Goal: Task Accomplishment & Management: Manage account settings

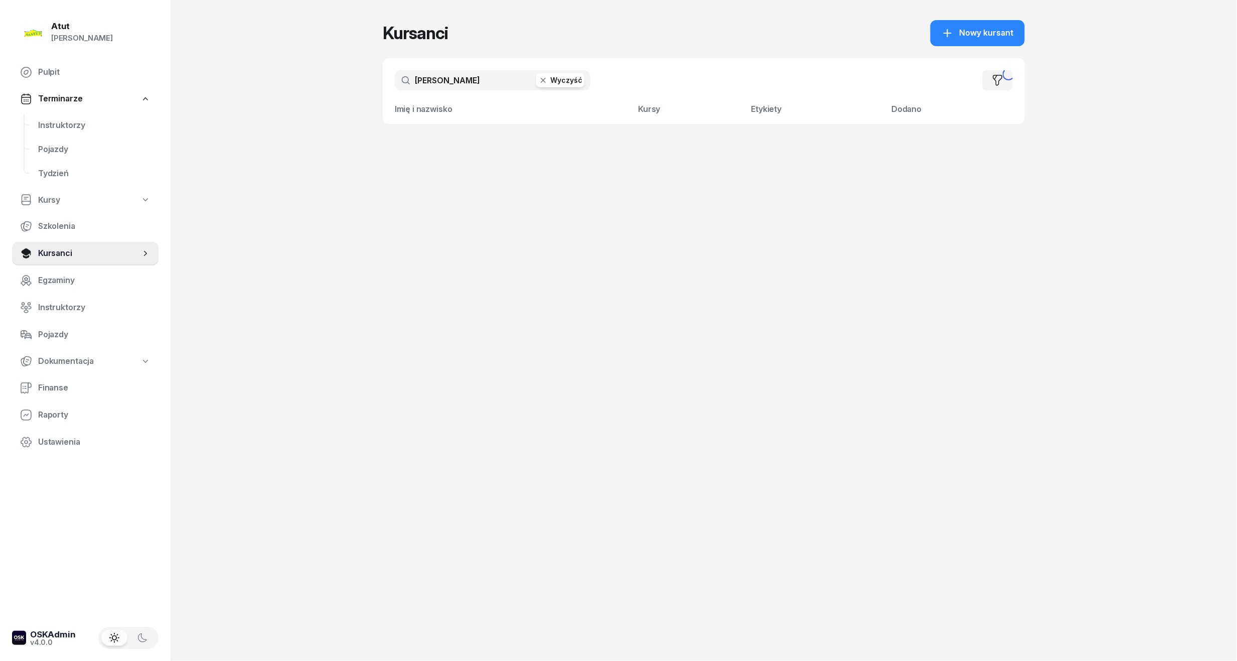
drag, startPoint x: 474, startPoint y: 87, endPoint x: -34, endPoint y: 133, distance: 510.6
click at [0, 133] on html "[PERSON_NAME] [PERSON_NAME] Pulpit Terminarze Instruktorzy Pojazdy Tydzień Kurs…" at bounding box center [618, 330] width 1237 height 661
type input "[PERSON_NAME]"
click at [450, 145] on span "[PERSON_NAME]" at bounding box center [457, 142] width 64 height 10
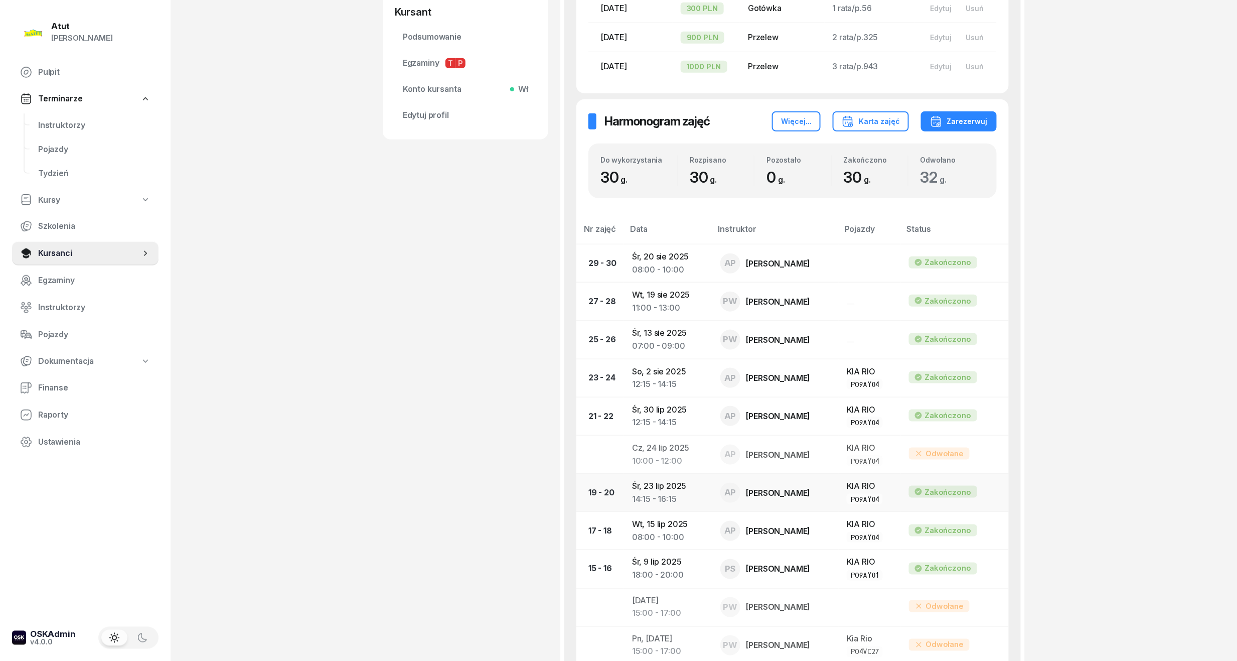
scroll to position [36, 0]
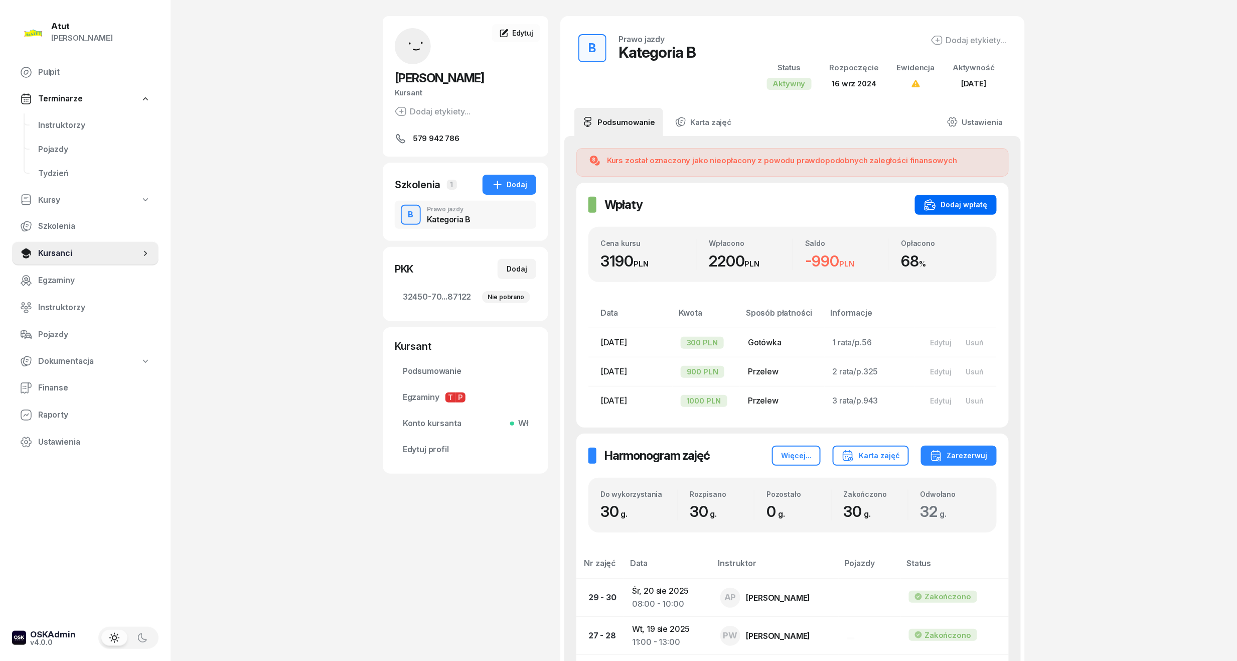
click at [960, 207] on div "Dodaj wpłatę" at bounding box center [956, 205] width 64 height 12
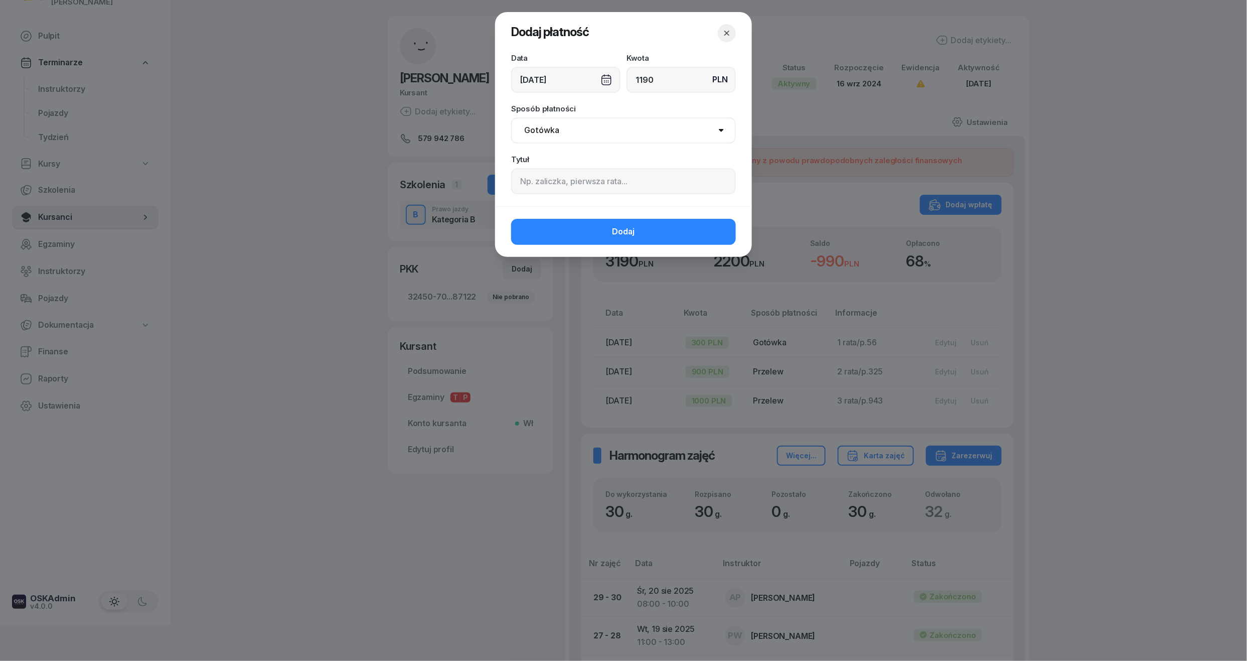
type input "1190"
click at [574, 171] on input at bounding box center [623, 181] width 225 height 26
paste input "2015"
type input "4 rata/p.2015"
click at [627, 237] on span "Dodaj" at bounding box center [623, 231] width 23 height 13
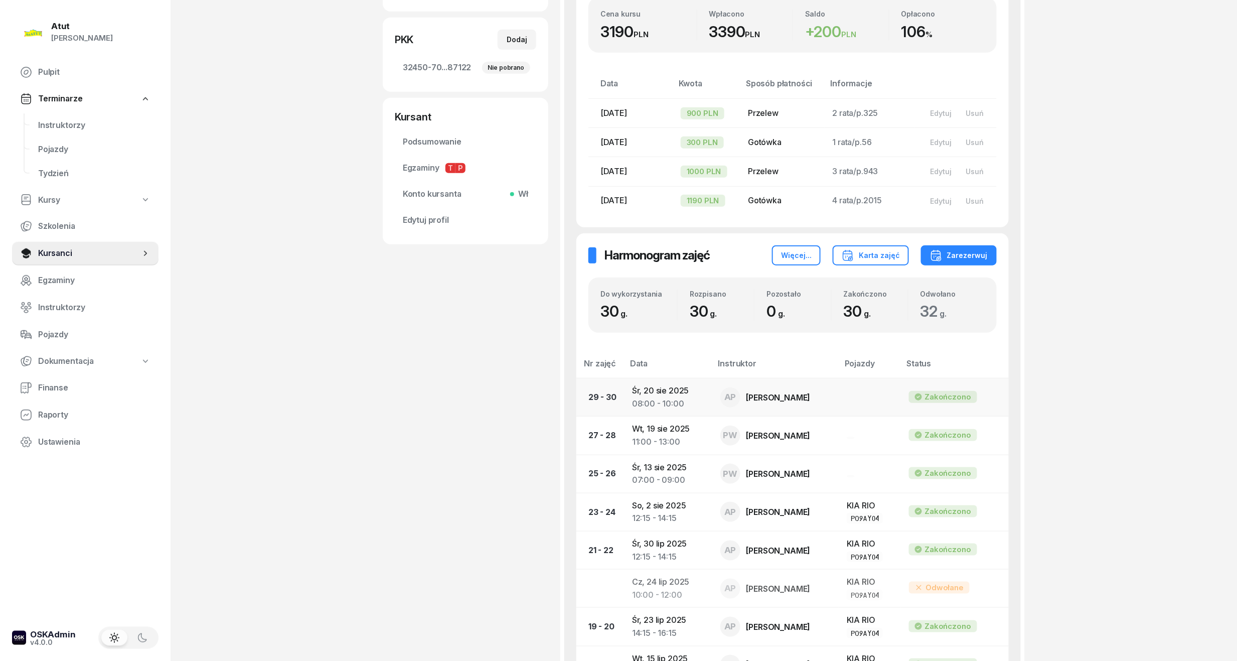
scroll to position [199, 0]
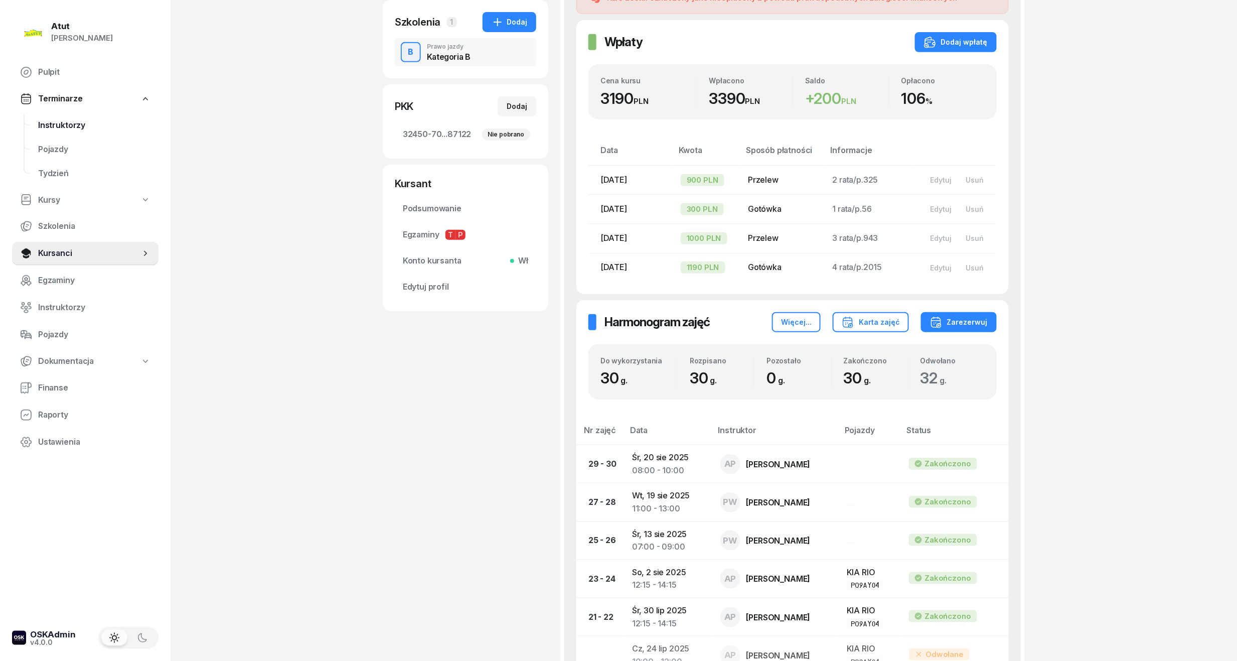
click at [51, 119] on span "Instruktorzy" at bounding box center [94, 125] width 112 height 13
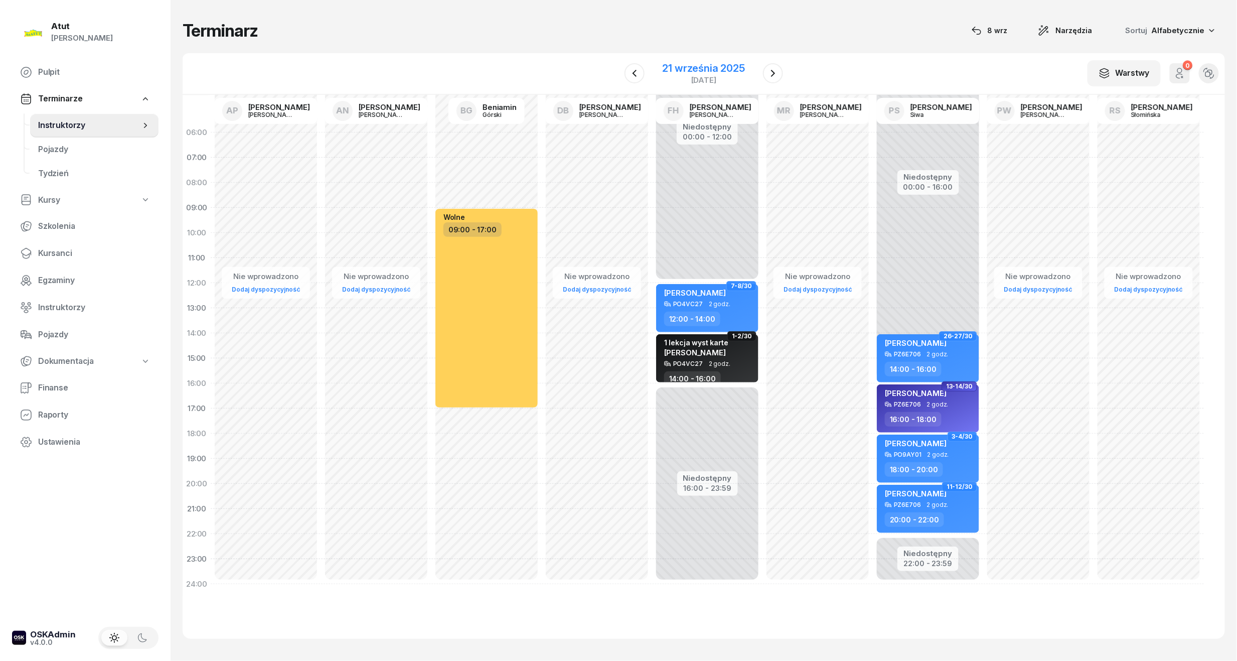
click at [697, 66] on div "21 września 2025" at bounding box center [704, 68] width 82 height 10
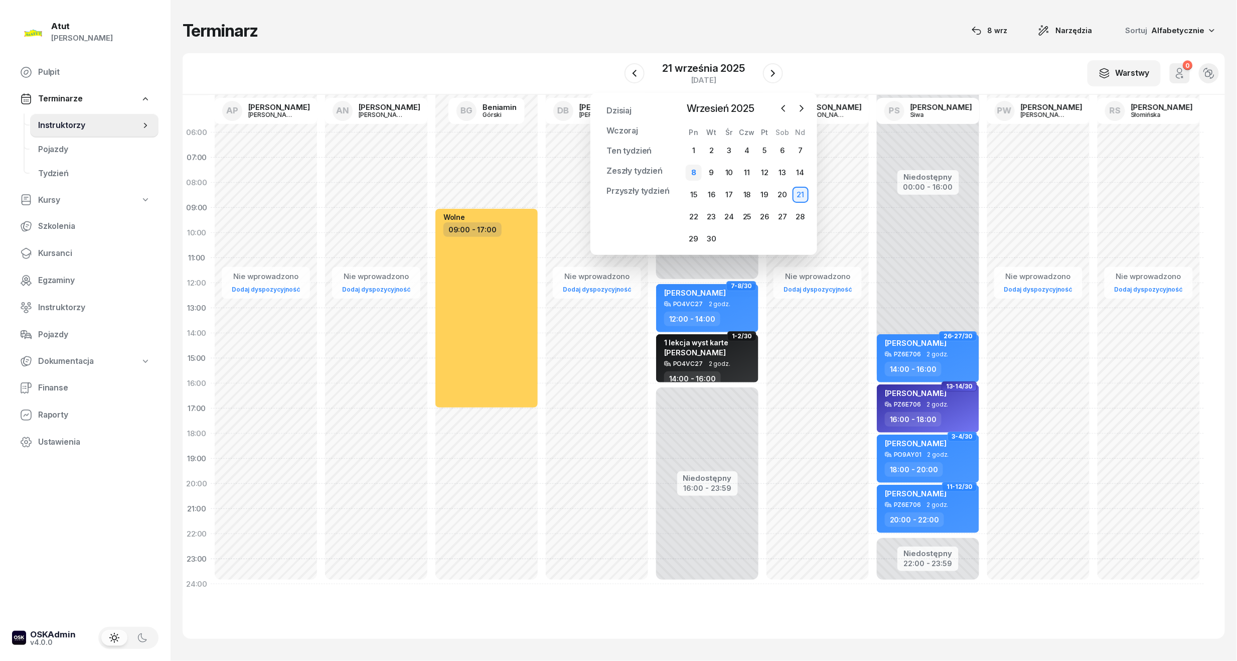
click at [689, 171] on div "8" at bounding box center [694, 173] width 16 height 16
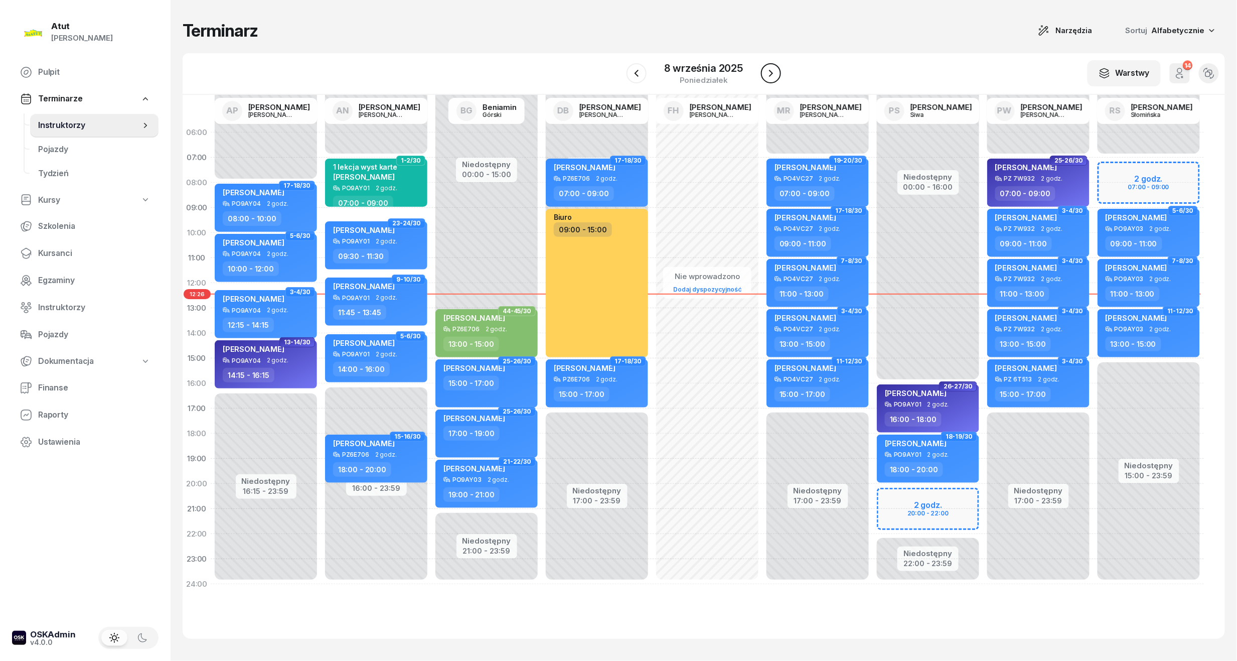
click at [777, 77] on button "button" at bounding box center [771, 73] width 20 height 20
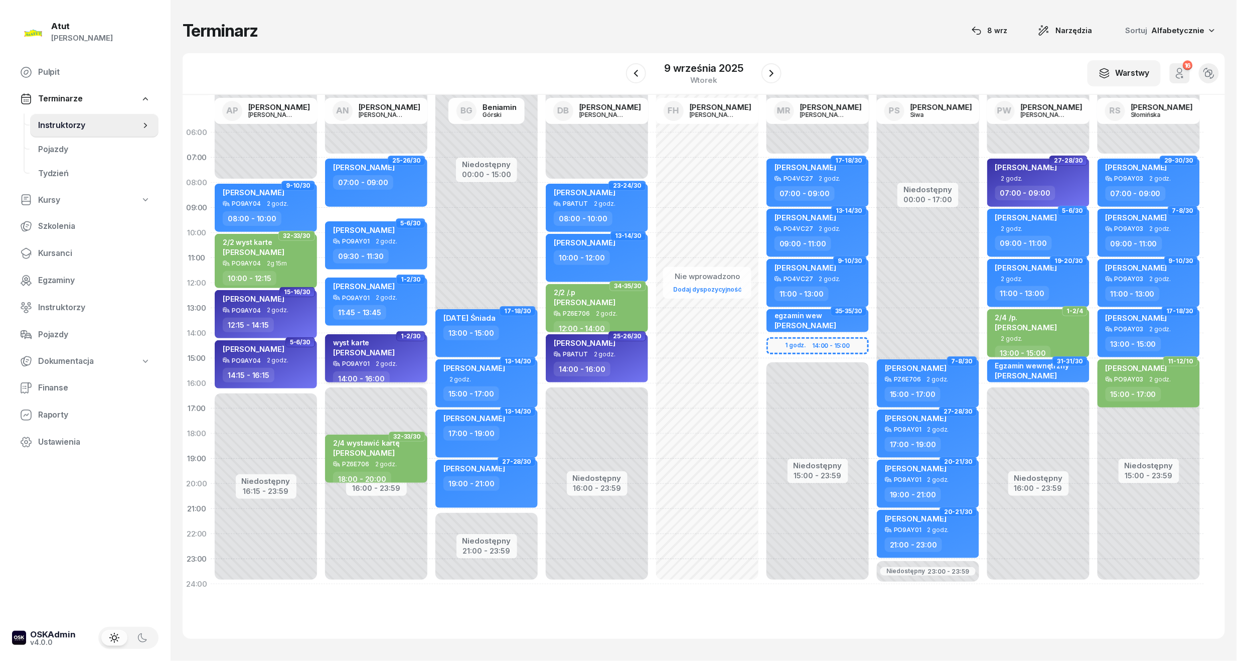
click at [368, 356] on div "wyst karte [PERSON_NAME]" at bounding box center [364, 349] width 62 height 22
select select "14"
select select "16"
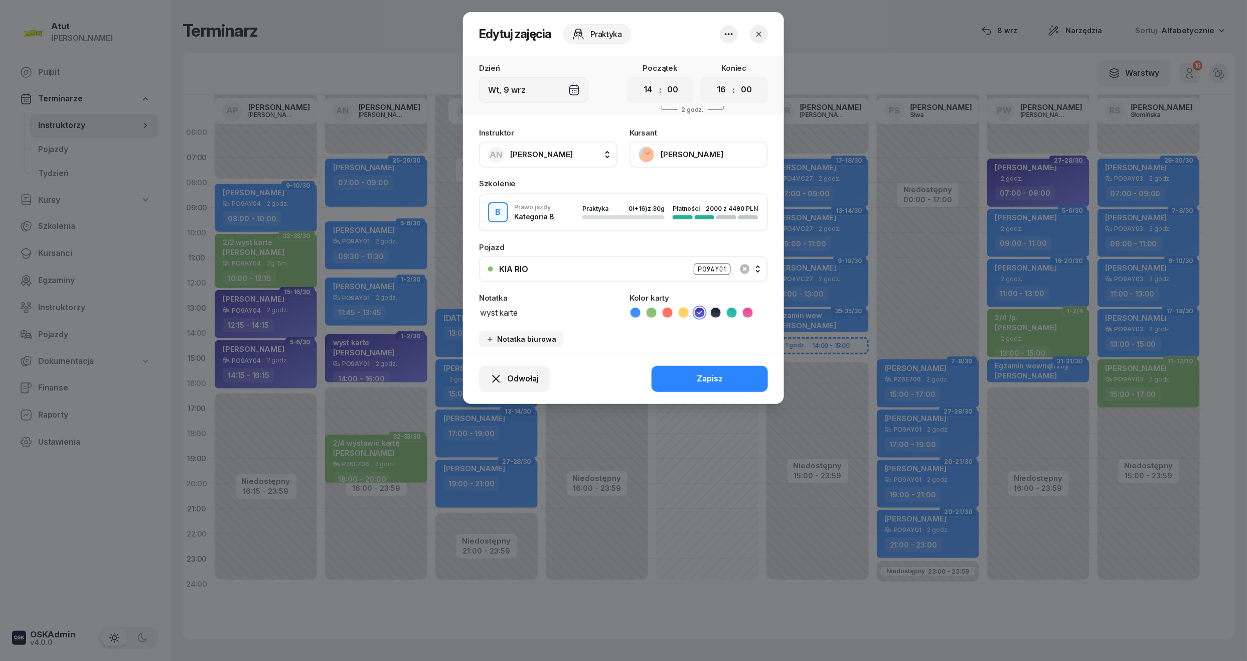
click at [758, 39] on button "button" at bounding box center [759, 34] width 18 height 18
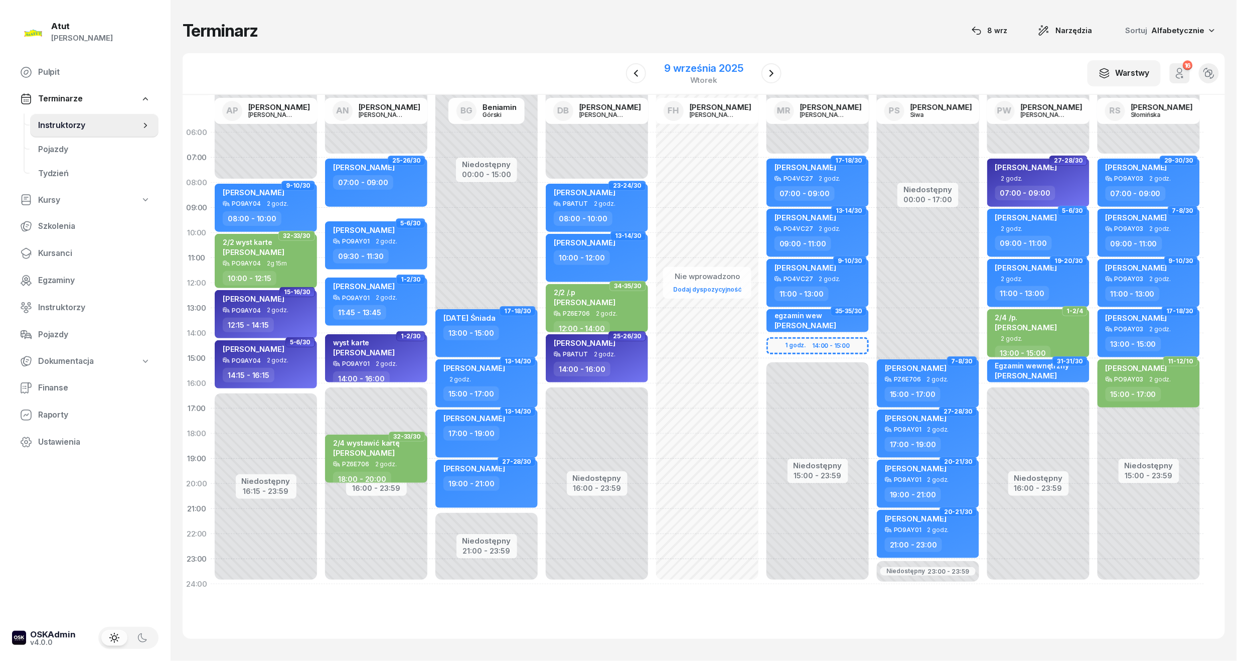
click at [713, 64] on div "9 września 2025" at bounding box center [703, 68] width 79 height 10
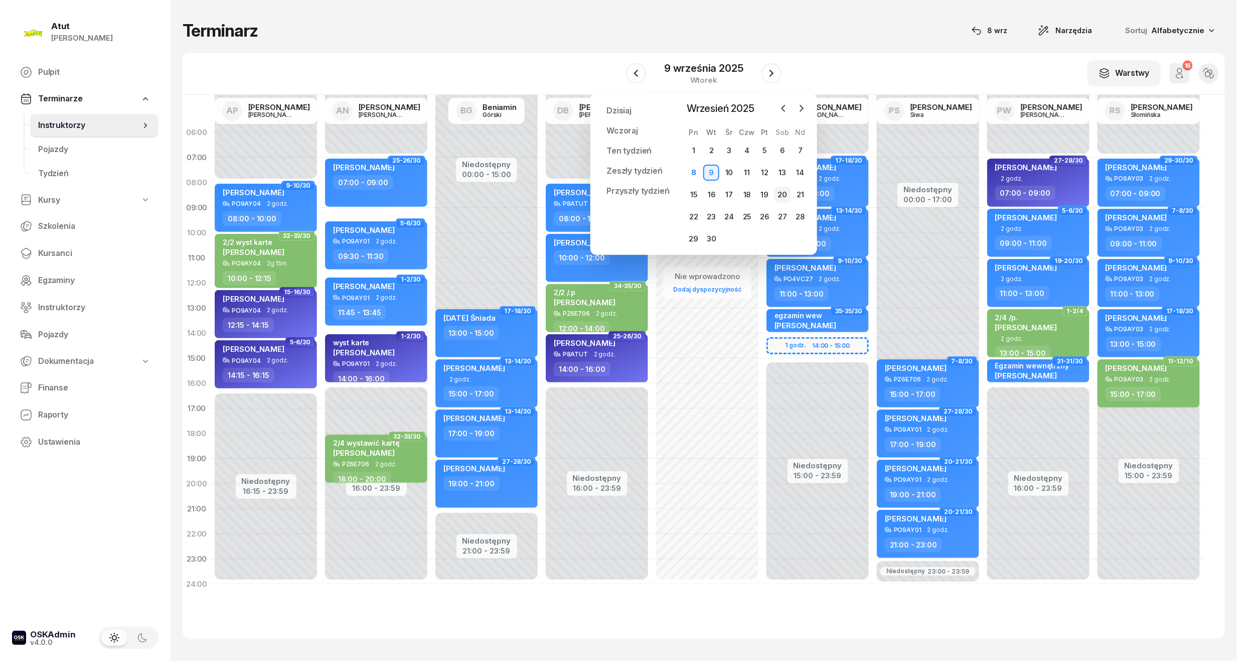
click at [777, 195] on div "20" at bounding box center [782, 195] width 16 height 16
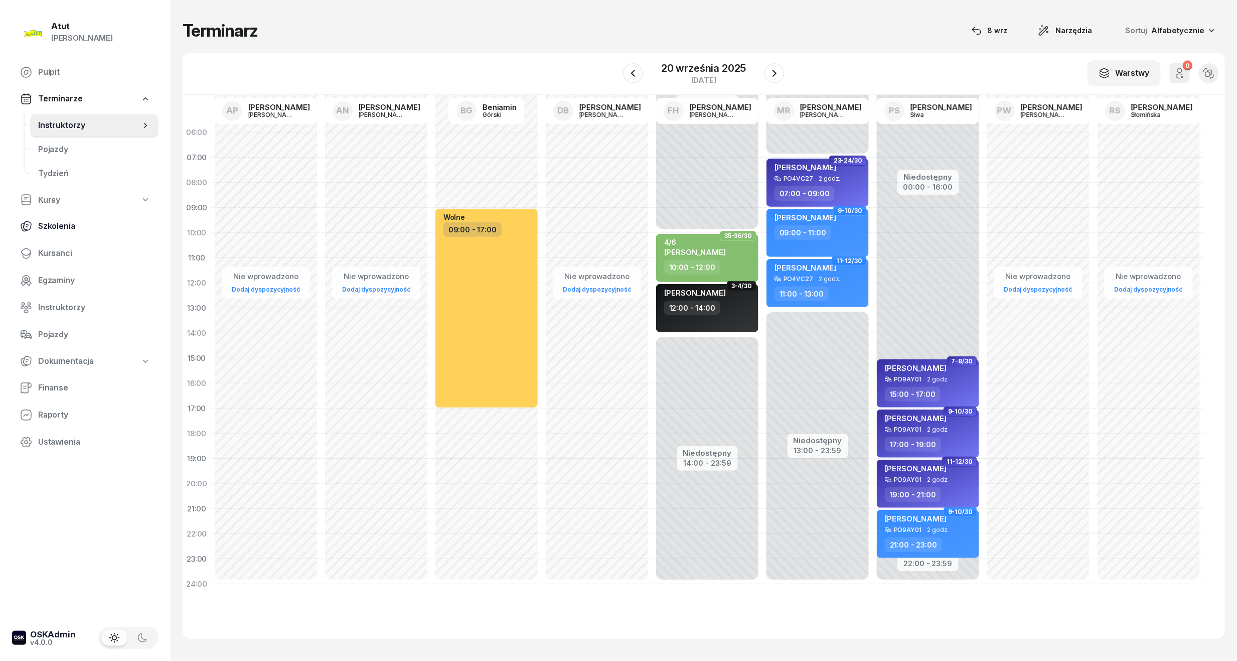
click at [47, 237] on link "Szkolenia" at bounding box center [85, 226] width 146 height 24
select select "createdAt-desc"
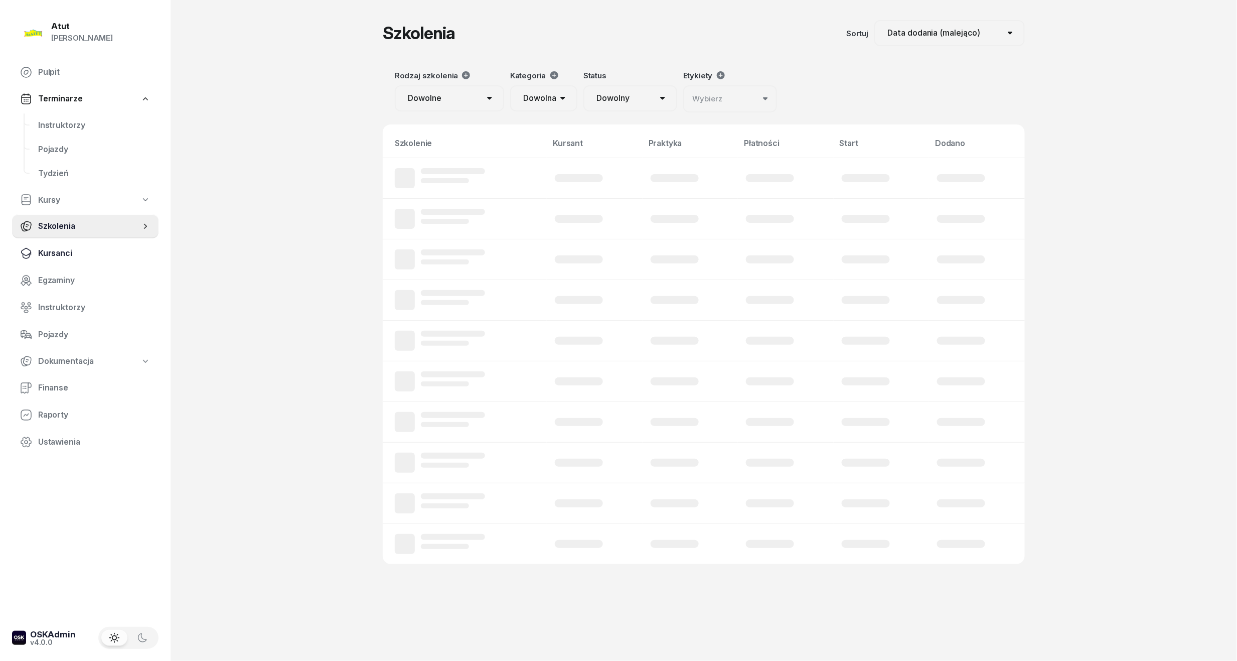
click at [47, 253] on span "Kursanci" at bounding box center [94, 253] width 112 height 13
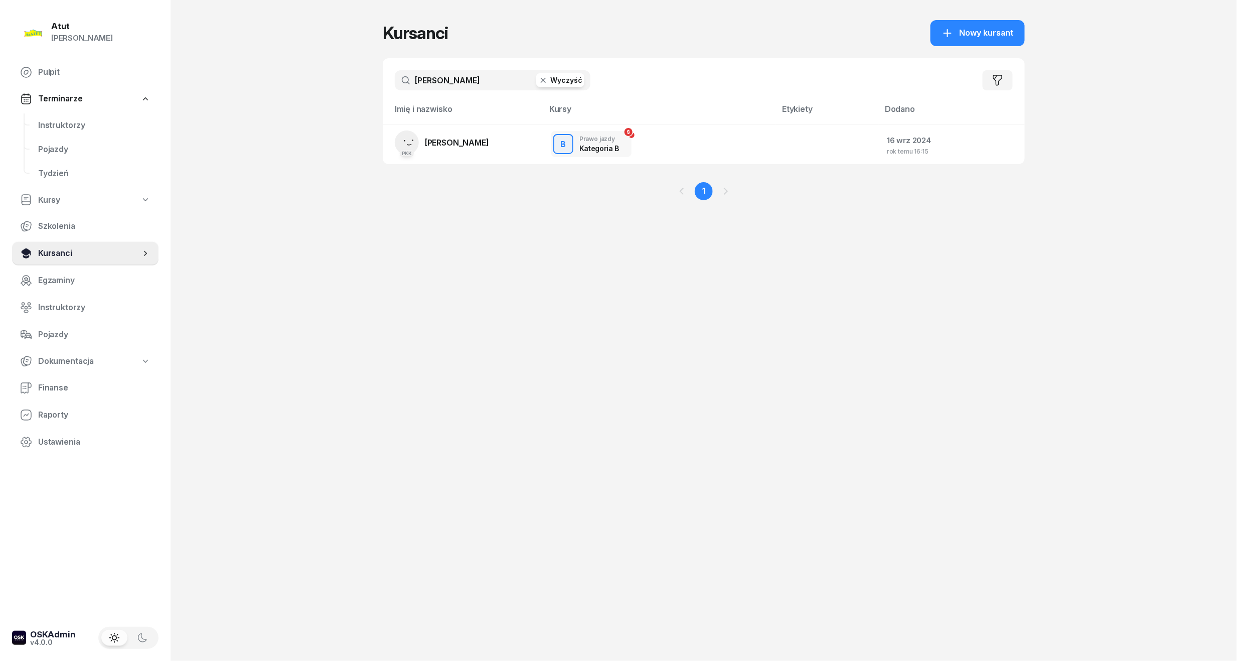
click at [35, 250] on link "Kursanci" at bounding box center [85, 253] width 146 height 24
drag, startPoint x: 462, startPoint y: 75, endPoint x: 103, endPoint y: 111, distance: 361.4
click at [103, 111] on div "Atut [PERSON_NAME] Pulpit Terminarze Instruktorzy Pojazdy Tydzień Kursy Szkolen…" at bounding box center [618, 330] width 1237 height 661
